Goal: Register for event/course

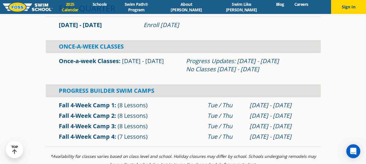
scroll to position [175, 0]
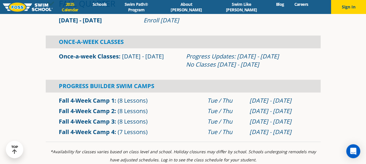
click at [97, 109] on link "Fall 4-Week Camp 2" at bounding box center [87, 111] width 56 height 8
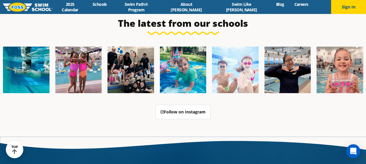
scroll to position [1440, 0]
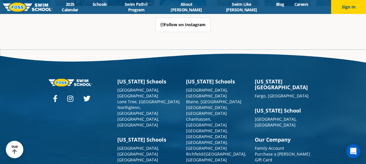
click at [85, 3] on div "Menu 2025 Calendar Schools Swim Path® Program About [PERSON_NAME] Swim Like [PE…" at bounding box center [183, 7] width 366 height 14
click at [84, 5] on link "2025 Calendar" at bounding box center [70, 6] width 35 height 11
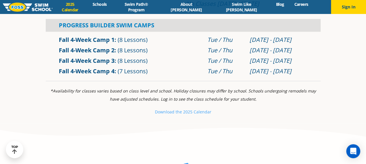
scroll to position [204, 0]
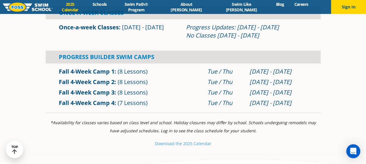
click at [88, 58] on div "Progress Builder Swim Camps" at bounding box center [183, 57] width 275 height 13
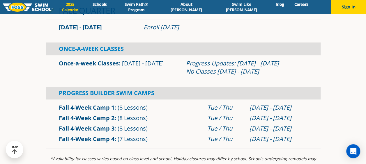
scroll to position [175, 0]
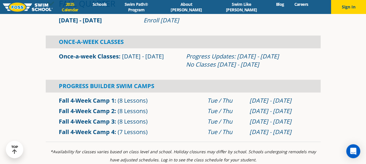
click at [265, 101] on div "Sep 2 - Sep 25" at bounding box center [278, 101] width 58 height 8
click at [264, 109] on div "Sep 30 - Oct 23" at bounding box center [278, 111] width 58 height 8
click at [135, 110] on span "(8 Lessons)" at bounding box center [133, 111] width 30 height 8
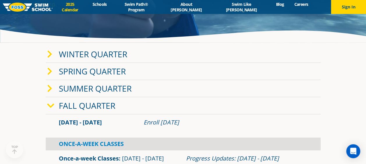
scroll to position [146, 0]
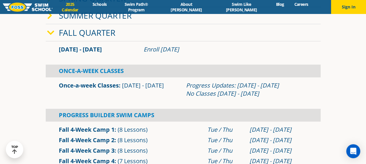
click at [53, 30] on icon at bounding box center [50, 33] width 7 height 8
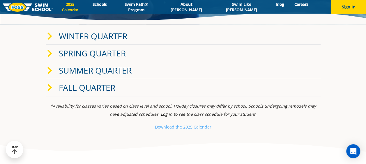
scroll to position [87, 0]
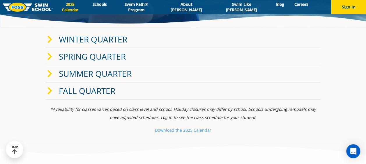
click at [48, 36] on icon at bounding box center [49, 40] width 5 height 8
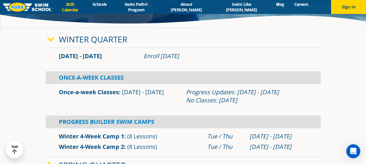
click at [48, 40] on icon at bounding box center [50, 40] width 7 height 8
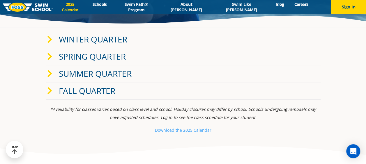
click at [49, 59] on icon at bounding box center [49, 57] width 5 height 8
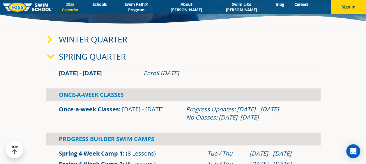
click at [49, 59] on icon at bounding box center [50, 57] width 7 height 8
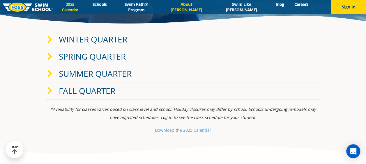
click at [204, 8] on link "About [PERSON_NAME]" at bounding box center [186, 6] width 52 height 11
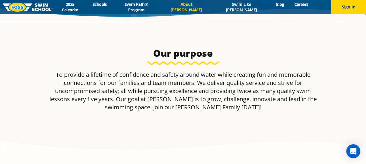
scroll to position [204, 0]
